Goal: Transaction & Acquisition: Purchase product/service

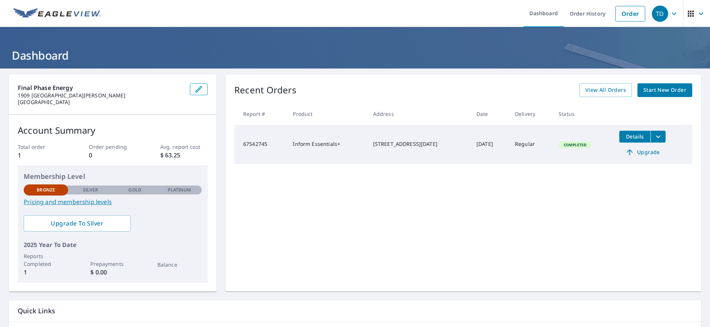
click at [653, 90] on span "Start New Order" at bounding box center [664, 89] width 43 height 9
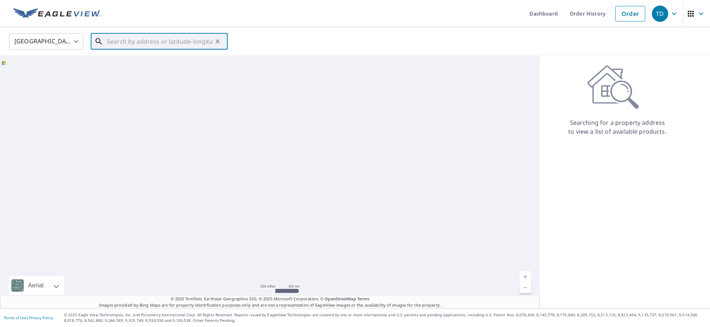
click at [134, 44] on input "text" at bounding box center [159, 41] width 105 height 21
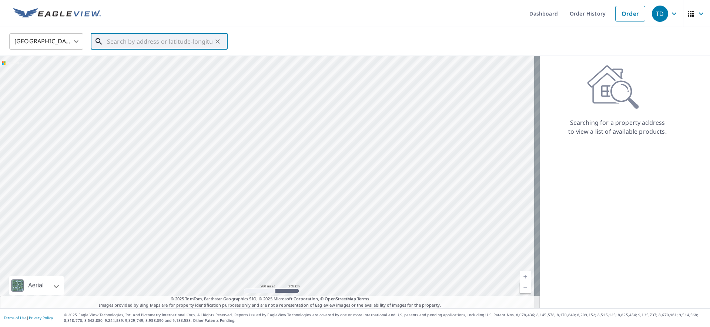
paste input "[STREET_ADDRESS][PERSON_NAME]"
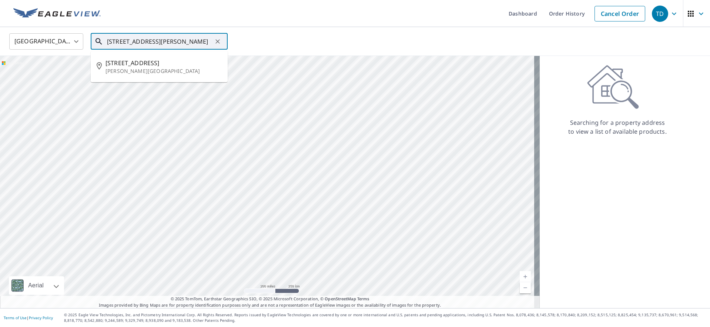
type input "[STREET_ADDRESS][PERSON_NAME]"
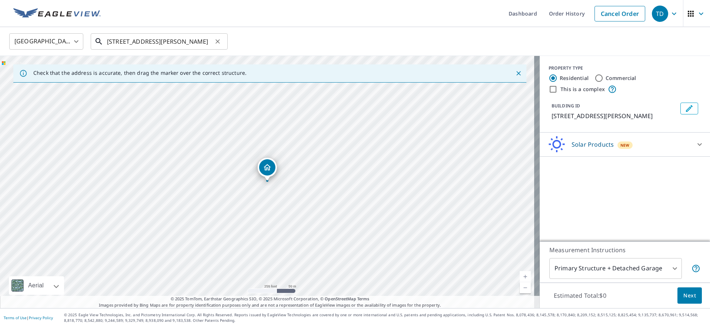
click at [142, 42] on input "[STREET_ADDRESS][PERSON_NAME]" at bounding box center [159, 41] width 105 height 21
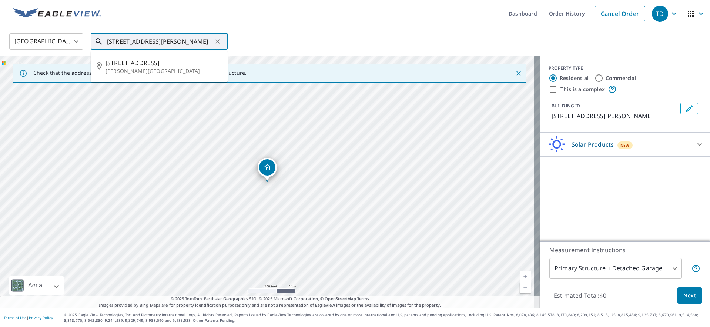
click at [142, 42] on input "[STREET_ADDRESS][PERSON_NAME]" at bounding box center [159, 41] width 105 height 21
click at [218, 42] on icon "Clear" at bounding box center [217, 41] width 4 height 4
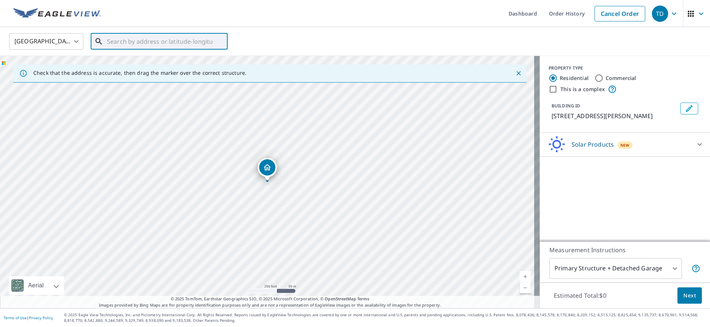
click at [169, 41] on input "text" at bounding box center [159, 41] width 105 height 21
paste input "240 Call Campesino, [GEOGRAPHIC_DATA]"
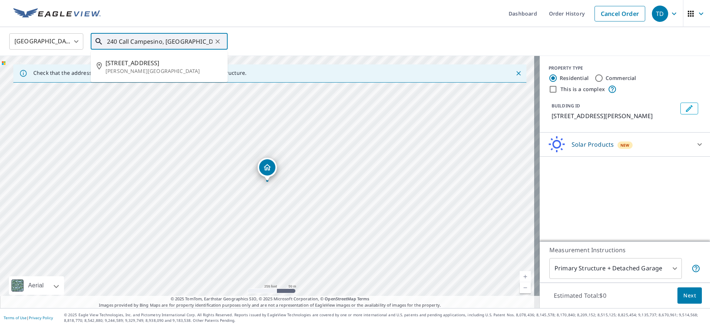
type input "240 Call Campesino, [GEOGRAPHIC_DATA]"
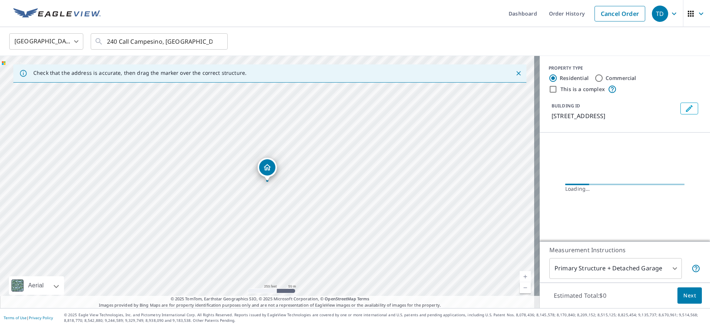
click at [515, 74] on icon "Close" at bounding box center [518, 73] width 7 height 7
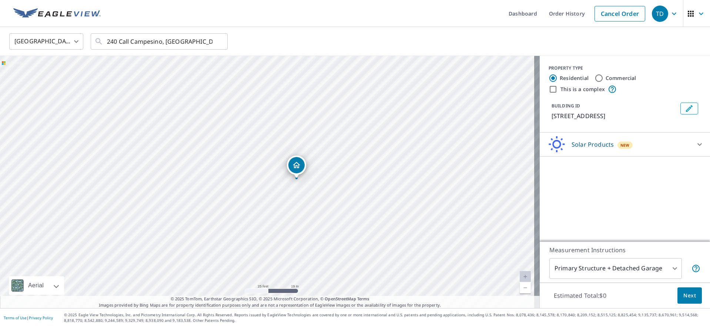
click at [665, 266] on body "TD TD Dashboard Order History Cancel Order TD [GEOGRAPHIC_DATA] [GEOGRAPHIC_DAT…" at bounding box center [355, 163] width 710 height 327
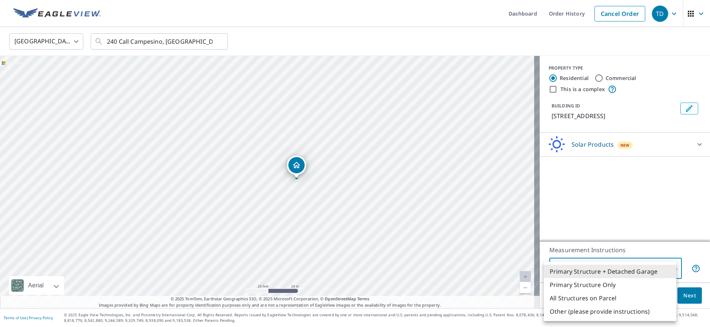
click at [654, 229] on div at bounding box center [355, 163] width 710 height 327
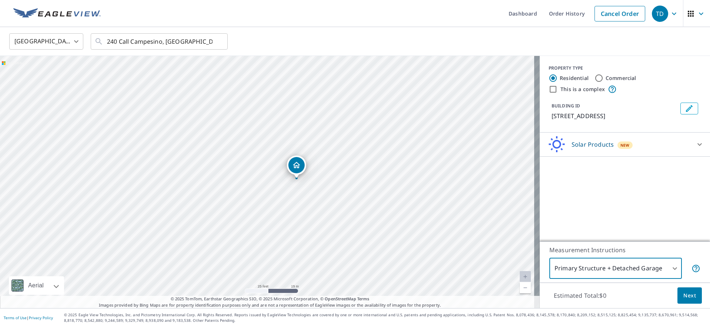
click at [697, 146] on icon at bounding box center [699, 144] width 4 height 3
click at [648, 212] on div "PROPERTY TYPE Residential Commercial This is a complex BUILDING ID [STREET_ADDR…" at bounding box center [625, 148] width 170 height 185
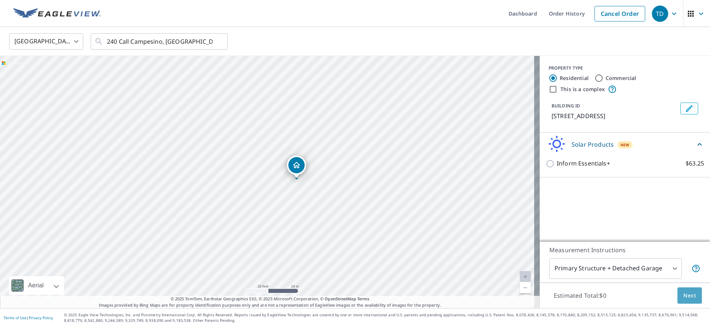
click at [684, 299] on span "Next" at bounding box center [689, 295] width 13 height 9
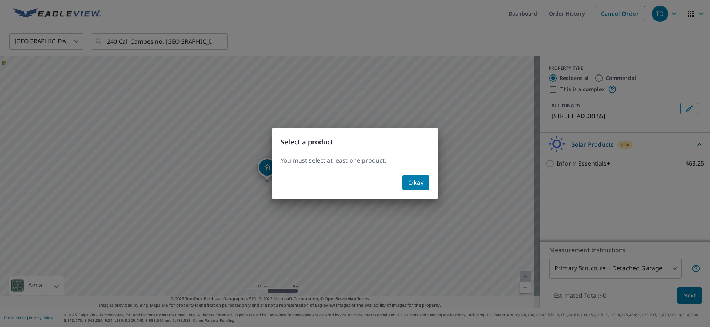
click at [415, 182] on span "Okay" at bounding box center [415, 182] width 15 height 10
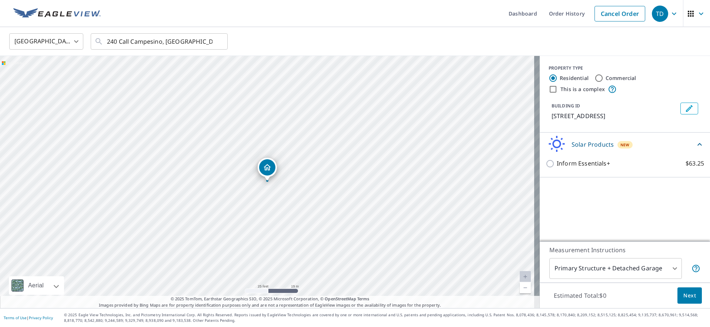
click at [591, 202] on div "PROPERTY TYPE Residential Commercial This is a complex BUILDING ID [STREET_ADDR…" at bounding box center [625, 148] width 170 height 185
click at [604, 274] on body "TD TD Dashboard Order History Cancel Order TD [GEOGRAPHIC_DATA] [GEOGRAPHIC_DAT…" at bounding box center [355, 163] width 710 height 327
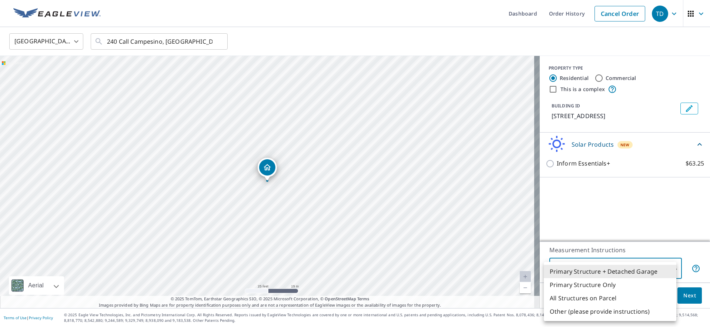
click at [597, 284] on li "Primary Structure Only" at bounding box center [610, 284] width 133 height 13
type input "2"
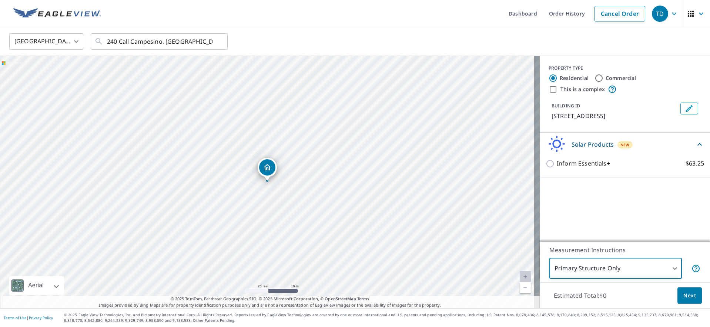
click at [620, 298] on div "Estimated Total: $0 Next" at bounding box center [625, 295] width 170 height 26
click at [697, 145] on icon at bounding box center [699, 144] width 4 height 3
click at [683, 292] on span "Next" at bounding box center [689, 295] width 13 height 9
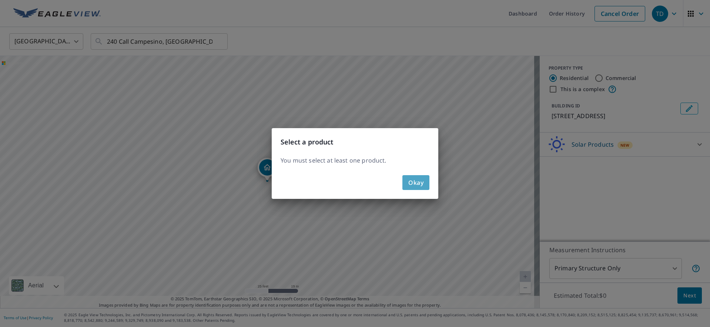
click at [411, 178] on span "Okay" at bounding box center [415, 182] width 15 height 10
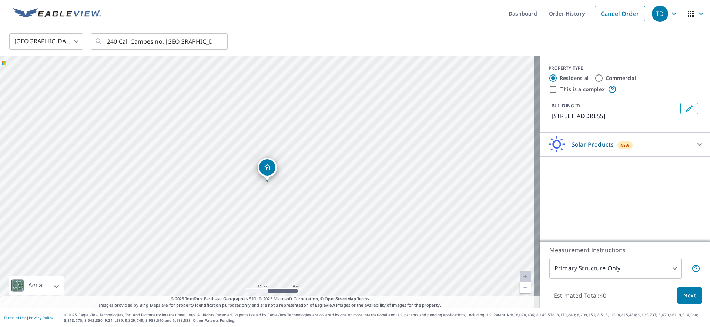
click at [695, 268] on div "Measurement Instructions Primary Structure Only 2 ​" at bounding box center [625, 261] width 170 height 41
click at [691, 267] on icon at bounding box center [695, 268] width 9 height 9
click at [584, 220] on div "PROPERTY TYPE Residential Commercial This is a complex BUILDING ID [STREET_ADDR…" at bounding box center [625, 148] width 170 height 185
click at [681, 153] on div "Solar Products New" at bounding box center [618, 144] width 145 height 17
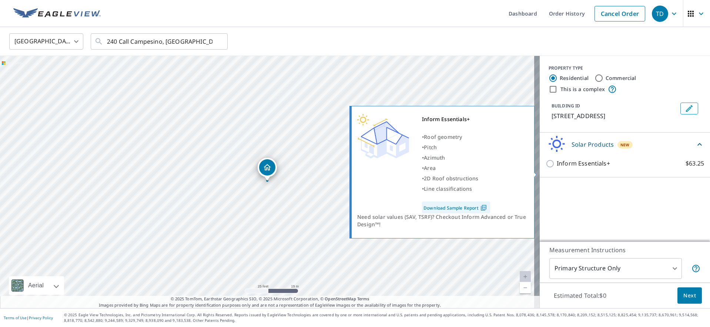
click at [546, 168] on input "Inform Essentials+ $63.25" at bounding box center [551, 163] width 11 height 9
checkbox input "true"
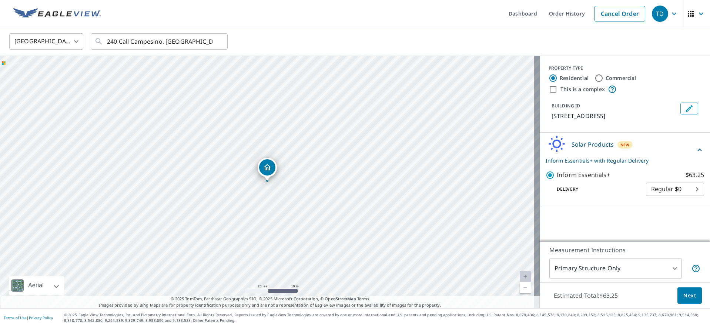
click at [690, 199] on body "TD TD Dashboard Order History Cancel Order TD [GEOGRAPHIC_DATA] [GEOGRAPHIC_DAT…" at bounding box center [355, 163] width 710 height 327
click at [608, 201] on div at bounding box center [355, 163] width 710 height 327
click at [683, 295] on span "Next" at bounding box center [689, 295] width 13 height 9
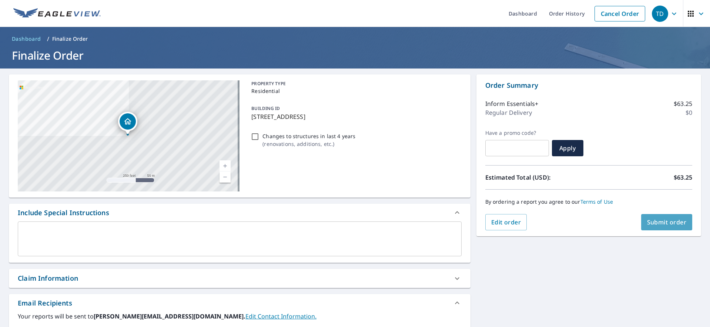
click at [649, 221] on span "Submit order" at bounding box center [667, 222] width 40 height 8
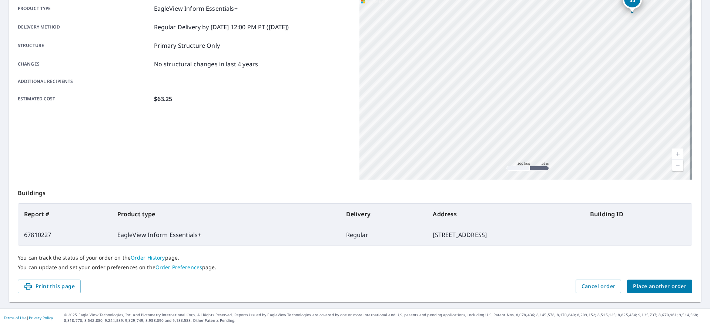
scroll to position [107, 0]
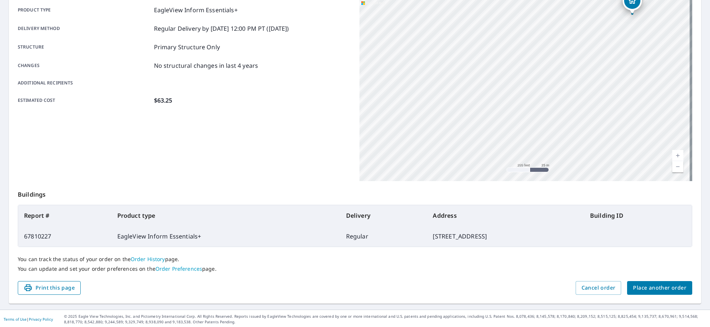
click at [63, 288] on span "Print this page" at bounding box center [49, 287] width 51 height 9
